Goal: Manage account settings

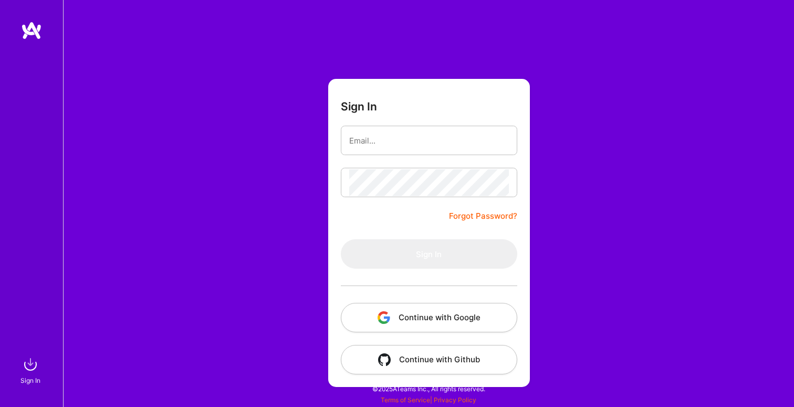
click at [406, 317] on button "Continue with Google" at bounding box center [429, 317] width 176 height 29
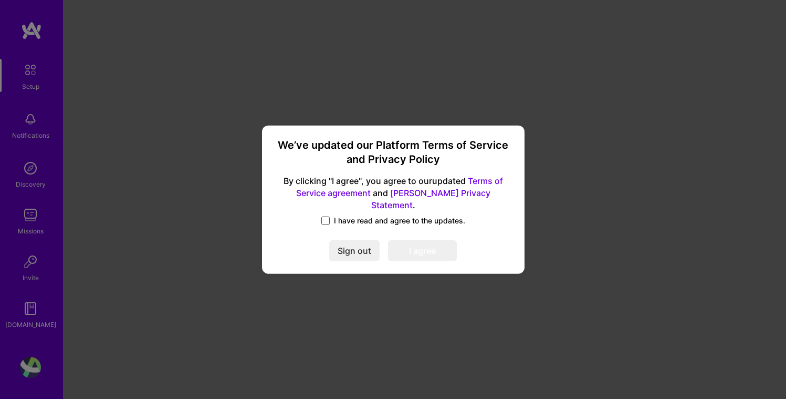
click at [326, 216] on span at bounding box center [325, 220] width 8 height 8
click at [0, 0] on input "I have read and agree to the updates." at bounding box center [0, 0] width 0 height 0
click at [425, 241] on button "I agree" at bounding box center [422, 250] width 69 height 21
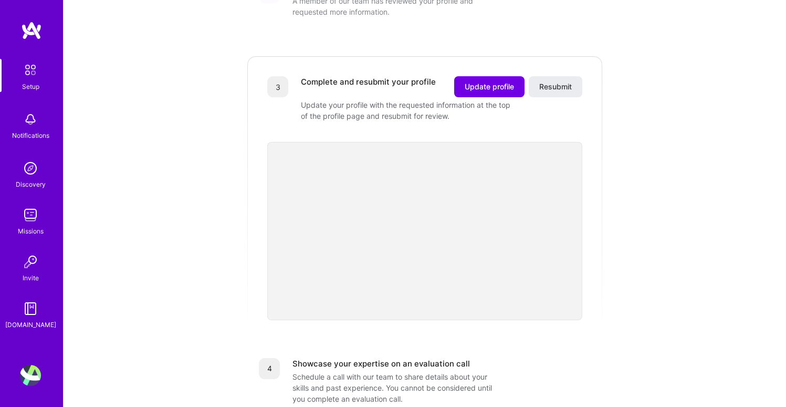
scroll to position [258, 0]
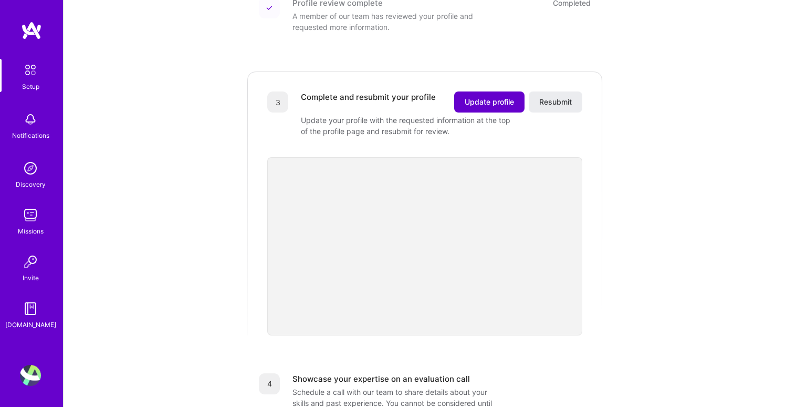
click at [495, 97] on span "Update profile" at bounding box center [489, 102] width 49 height 11
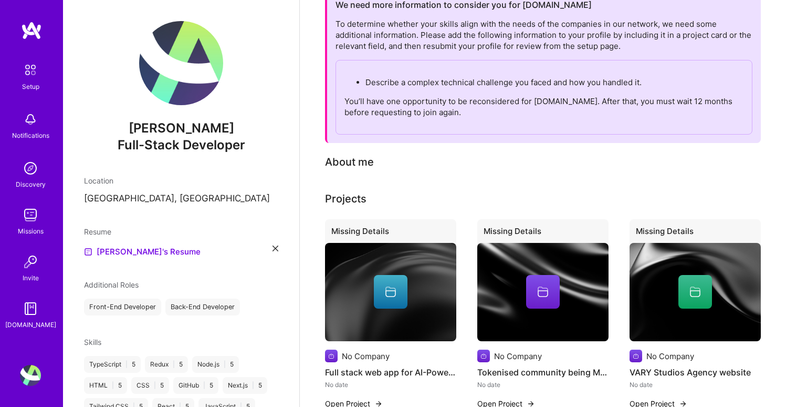
scroll to position [131, 0]
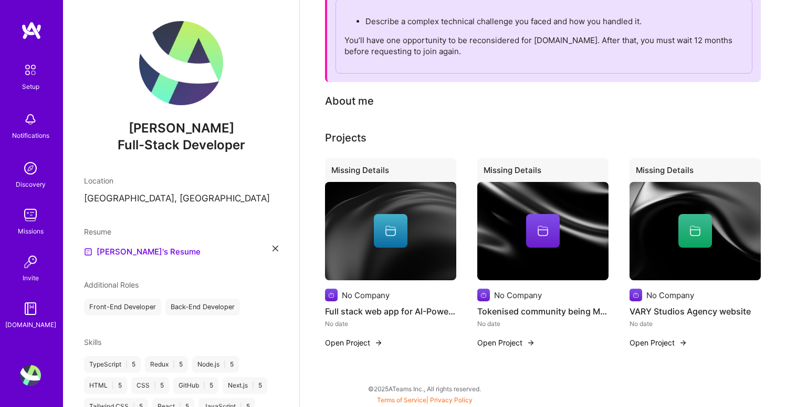
click at [390, 309] on h4 "Full stack web app for AI-Powered CNC Matching, Locally or Globally" at bounding box center [390, 311] width 131 height 14
click at [607, 318] on div "No date" at bounding box center [542, 323] width 131 height 11
